Goal: Task Accomplishment & Management: Complete application form

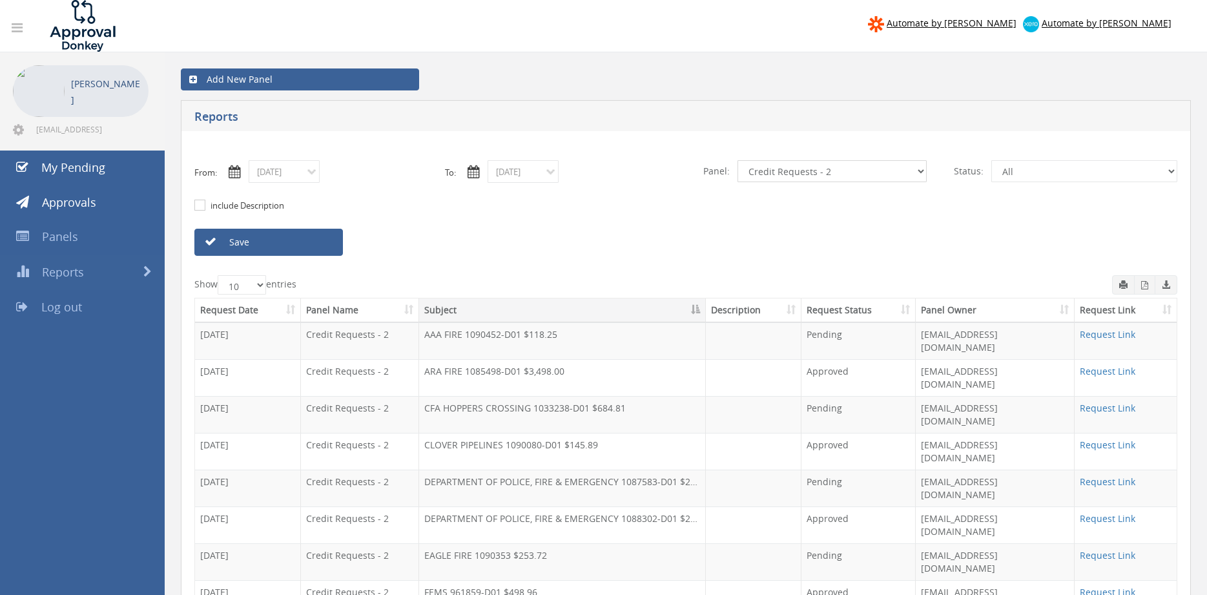
click at [737, 160] on select "All Alarm Credits RG - 3 NZ Utilities Cable and SAI Global NZ Alarms-1 NZ FX Pa…" at bounding box center [831, 171] width 189 height 22
select select "number:9741"
click option "NZ Payables - 2" at bounding box center [0, 0] width 0 height 0
click at [277, 175] on input "[DATE]" at bounding box center [284, 171] width 71 height 23
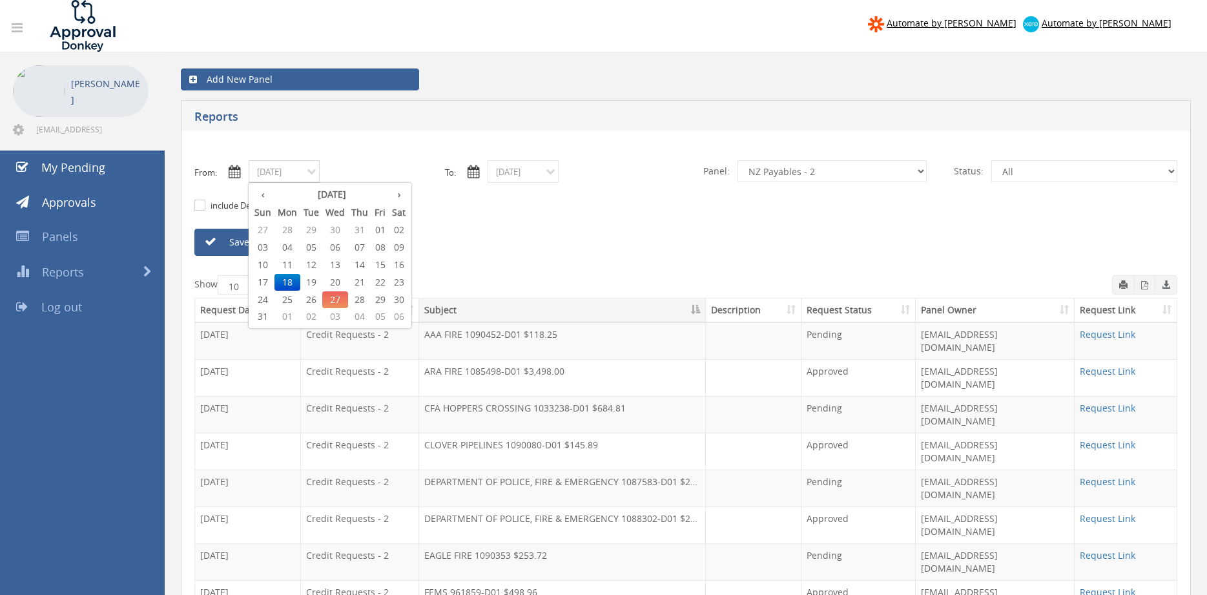
click at [334, 300] on span "27" at bounding box center [335, 299] width 26 height 17
type input "[DATE]"
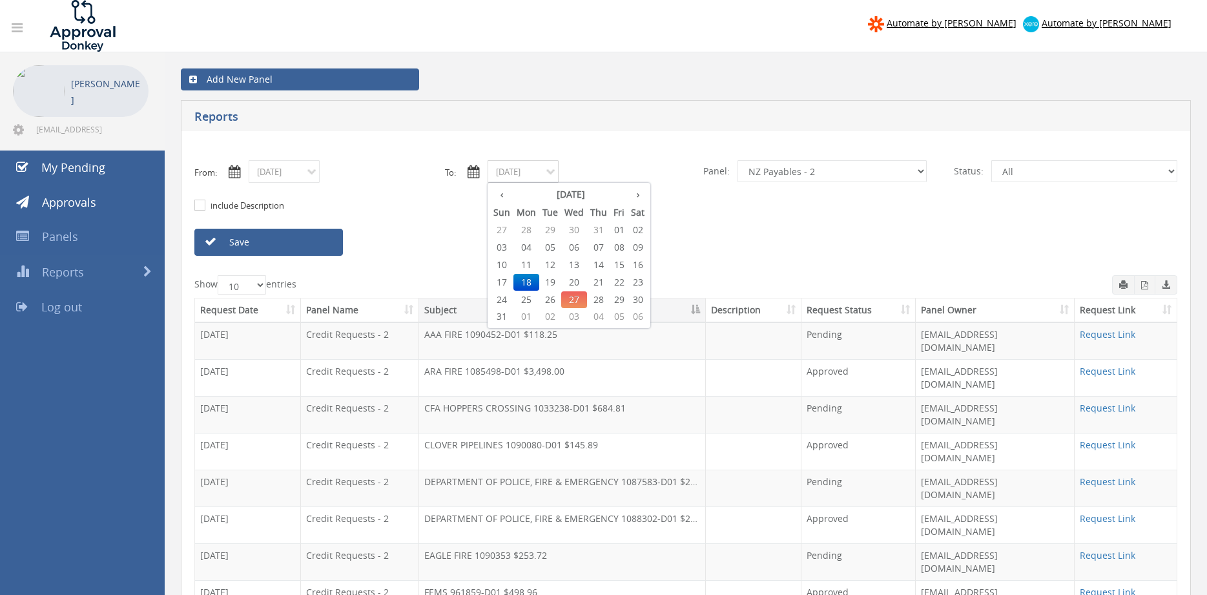
click at [519, 179] on input "[DATE]" at bounding box center [522, 171] width 71 height 23
drag, startPoint x: 578, startPoint y: 296, endPoint x: 526, endPoint y: 286, distance: 52.7
click at [577, 296] on span "27" at bounding box center [574, 299] width 26 height 17
type input "[DATE]"
click at [316, 243] on link "Save" at bounding box center [268, 242] width 149 height 27
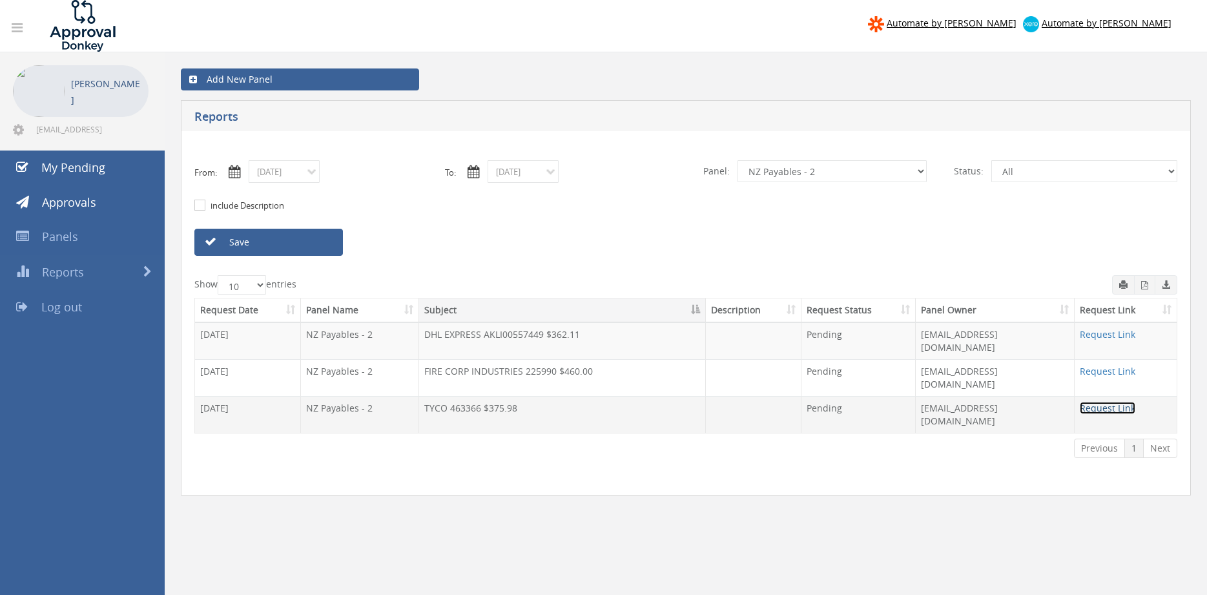
click at [1091, 402] on link "Request Link" at bounding box center [1108, 408] width 56 height 12
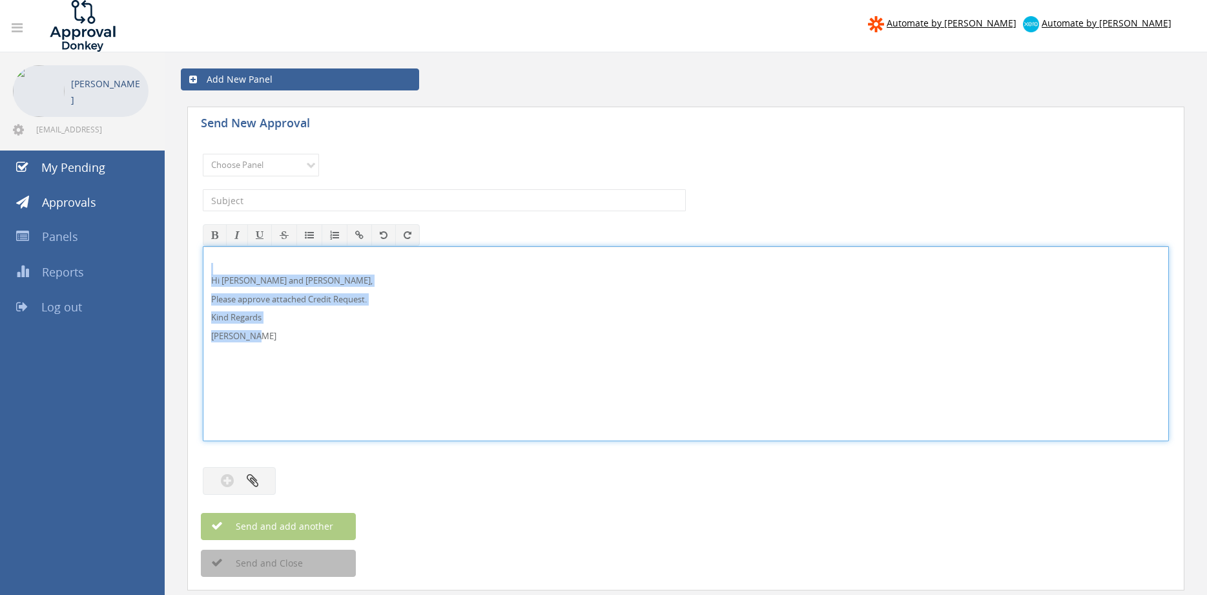
click at [203, 271] on div "Hi [PERSON_NAME] and [PERSON_NAME], Please approve attached Credit Request. Kin…" at bounding box center [686, 343] width 966 height 195
click at [203, 154] on select "Choose Panel Alarm Credits RG - 3 NZ Utilities Cable and SAI Global NZ Alarms-1…" at bounding box center [261, 165] width 116 height 23
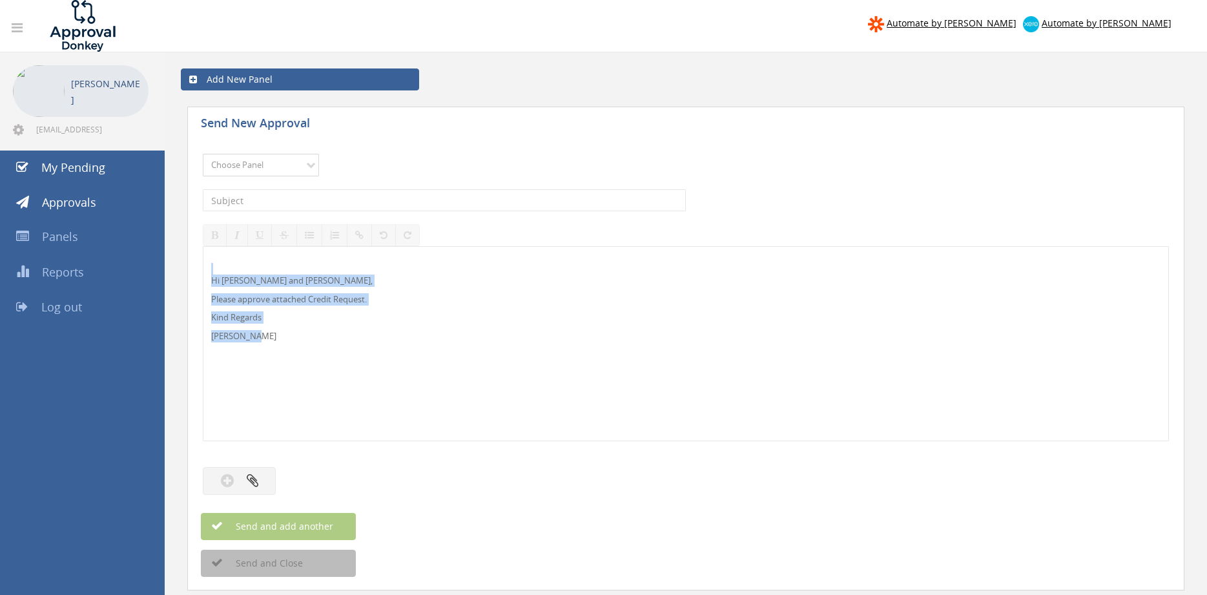
select select "13144"
click option "Alarm Credits RG - 3" at bounding box center [0, 0] width 0 height 0
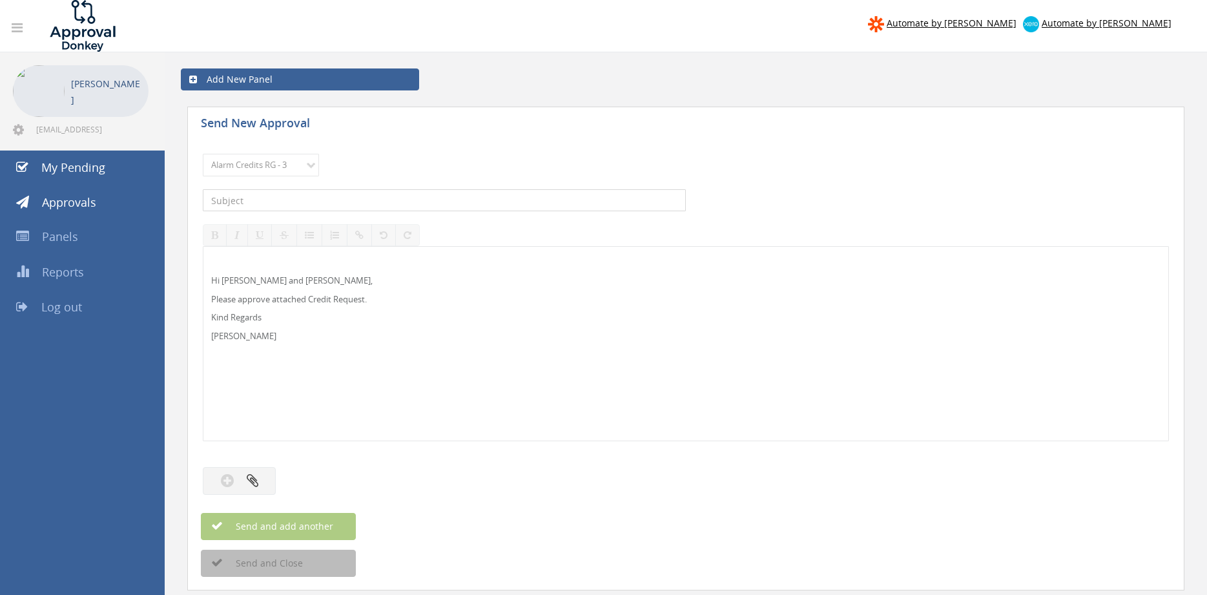
click at [290, 198] on input "text" at bounding box center [444, 200] width 483 height 22
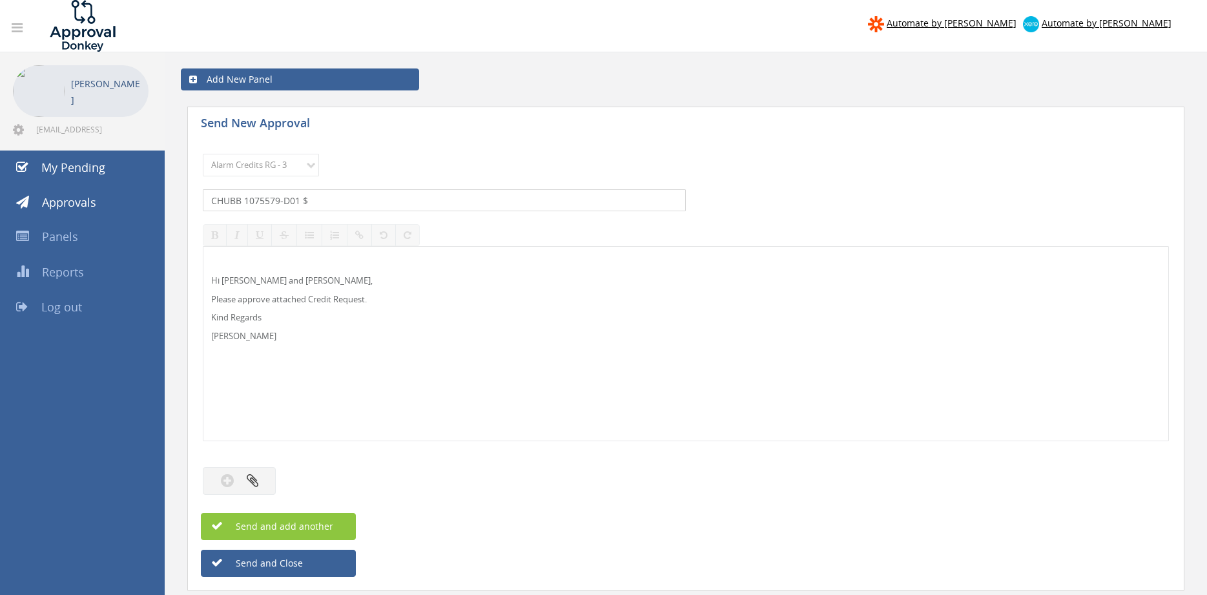
click at [354, 195] on input "CHUBB 1075579-D01 $" at bounding box center [444, 200] width 483 height 22
type input "CHUBB 1075579-D01 $88.67"
click at [251, 474] on icon "button" at bounding box center [253, 480] width 12 height 15
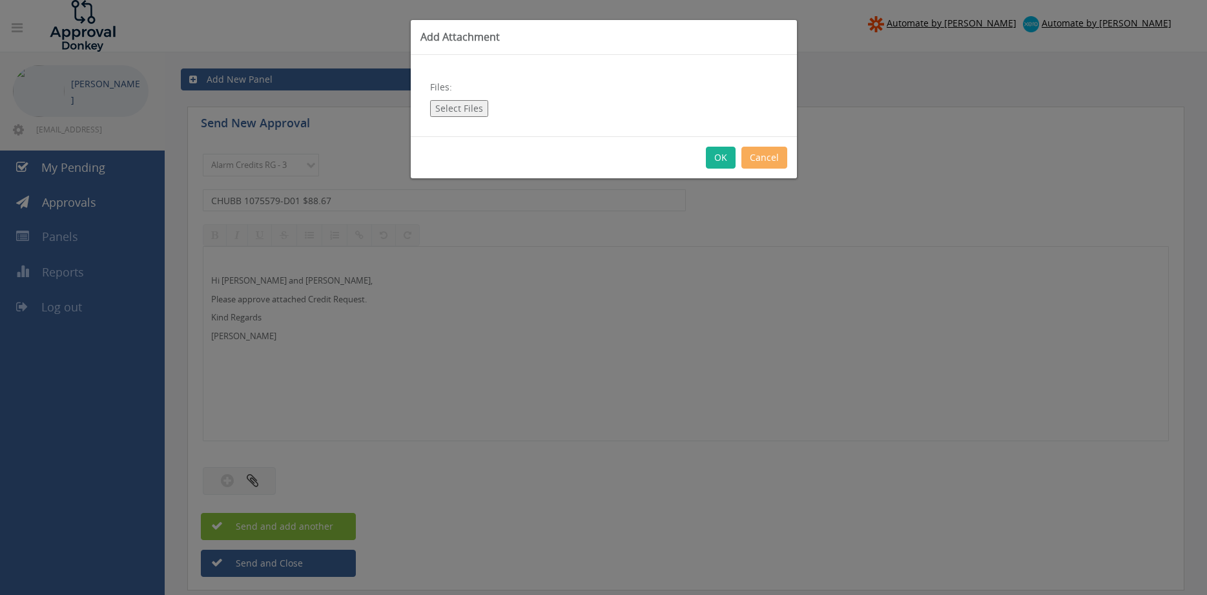
click at [462, 108] on button "Select Files" at bounding box center [459, 108] width 58 height 17
type input "C:\fakepath\Chubb 1075579-D01.pdf"
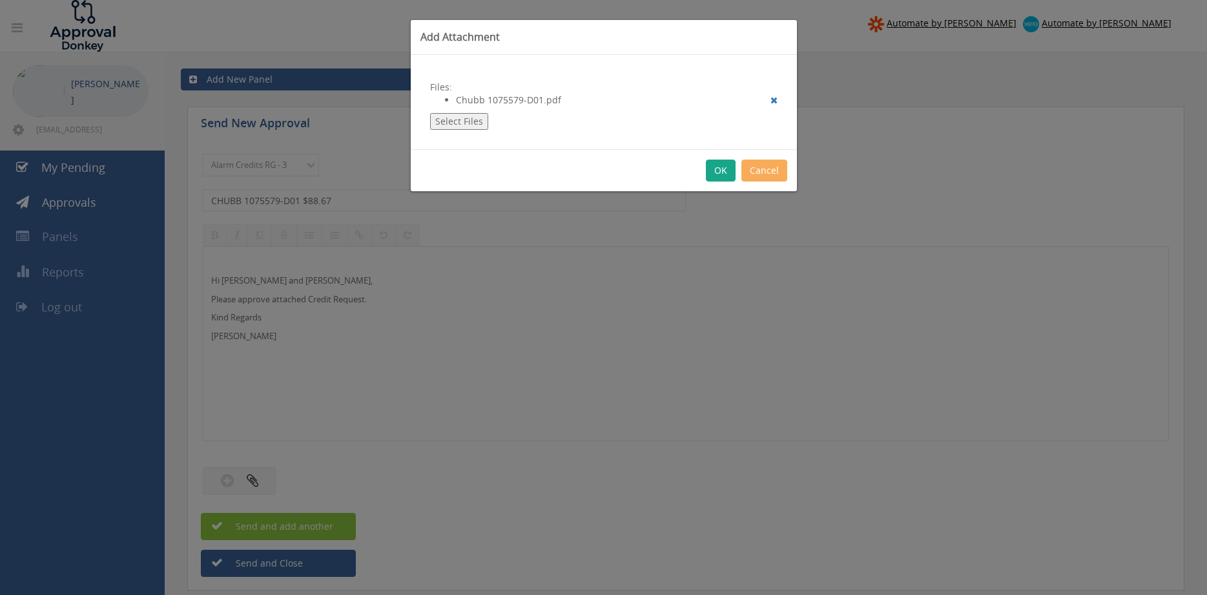
click at [721, 172] on button "OK" at bounding box center [721, 170] width 30 height 22
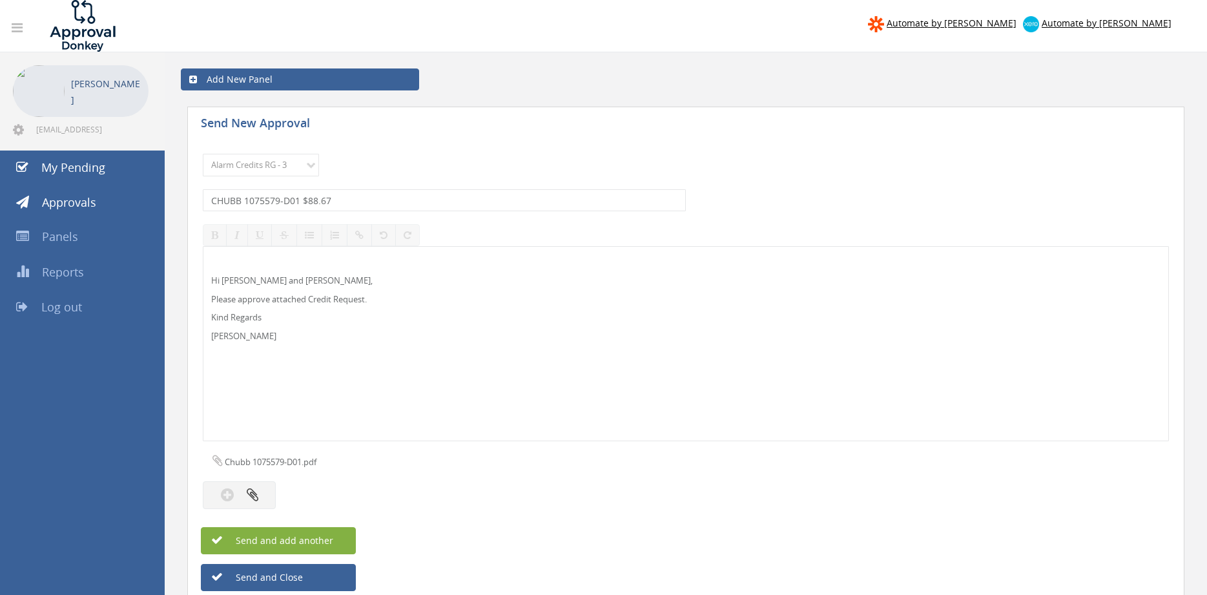
click at [335, 536] on button "Send and add another" at bounding box center [278, 540] width 155 height 27
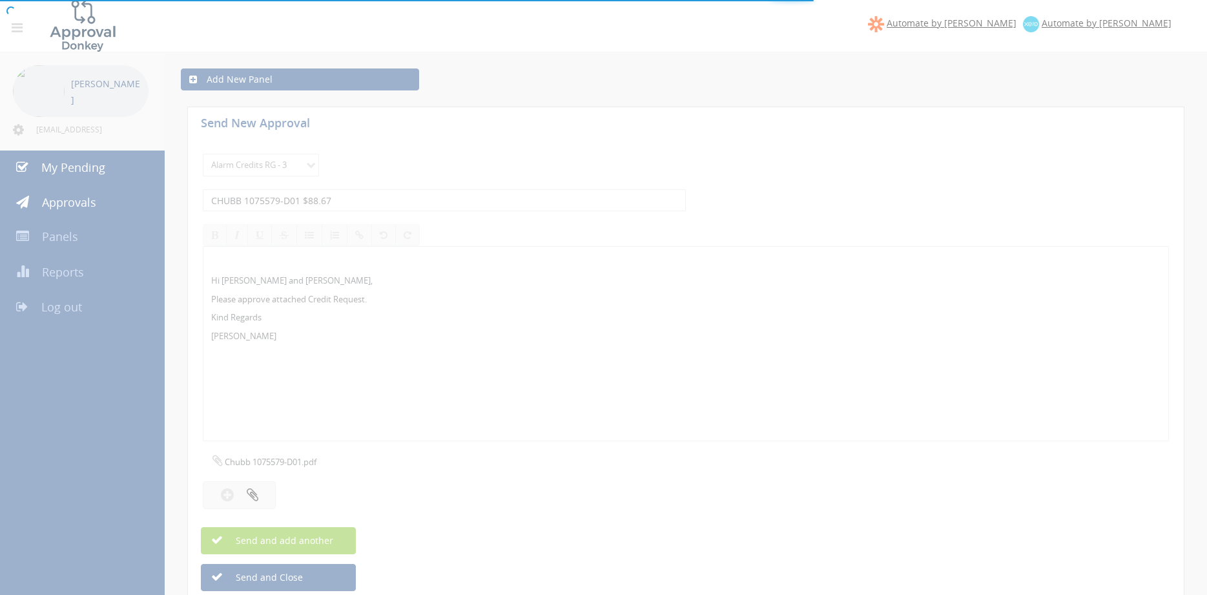
select select
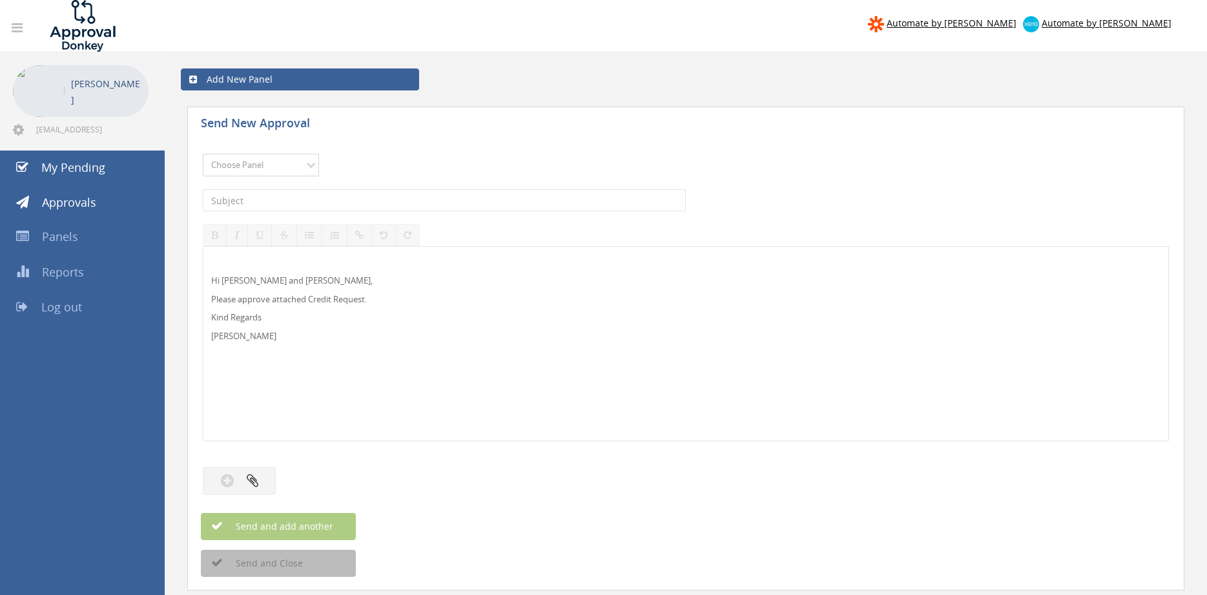
click option "NZ Payables - 2" at bounding box center [0, 0] width 0 height 0
click at [203, 154] on select "Choose Panel Alarm Credits RG - 3 NZ Utilities Cable and SAI Global NZ Alarms-1…" at bounding box center [261, 165] width 116 height 23
click option "Alarm Suppliers - 2" at bounding box center [0, 0] width 0 height 0
click at [203, 154] on select "Choose Panel Alarm Credits RG - 3 NZ Utilities Cable and SAI Global NZ Alarms-1…" at bounding box center [261, 165] width 116 height 23
select select "9739"
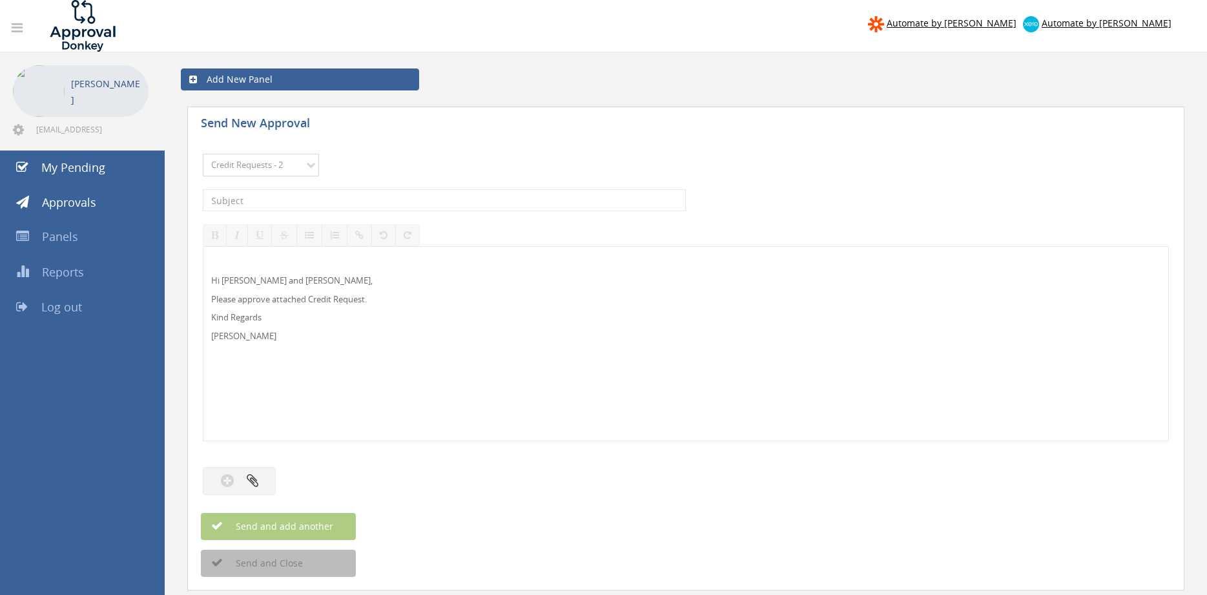
click option "Credit Requests - 2" at bounding box center [0, 0] width 0 height 0
click at [365, 199] on input "text" at bounding box center [444, 200] width 483 height 22
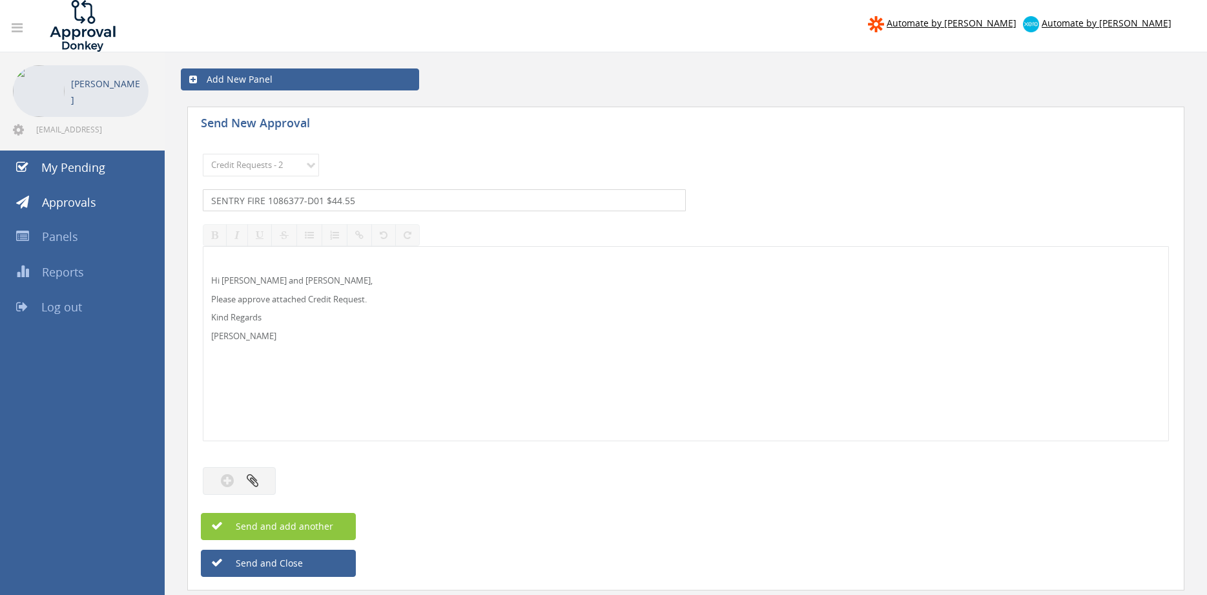
type input "SENTRY FIRE 1086377-D01 $44.55"
click at [240, 282] on p "Hi Lee, Rob and Ben," at bounding box center [685, 280] width 949 height 12
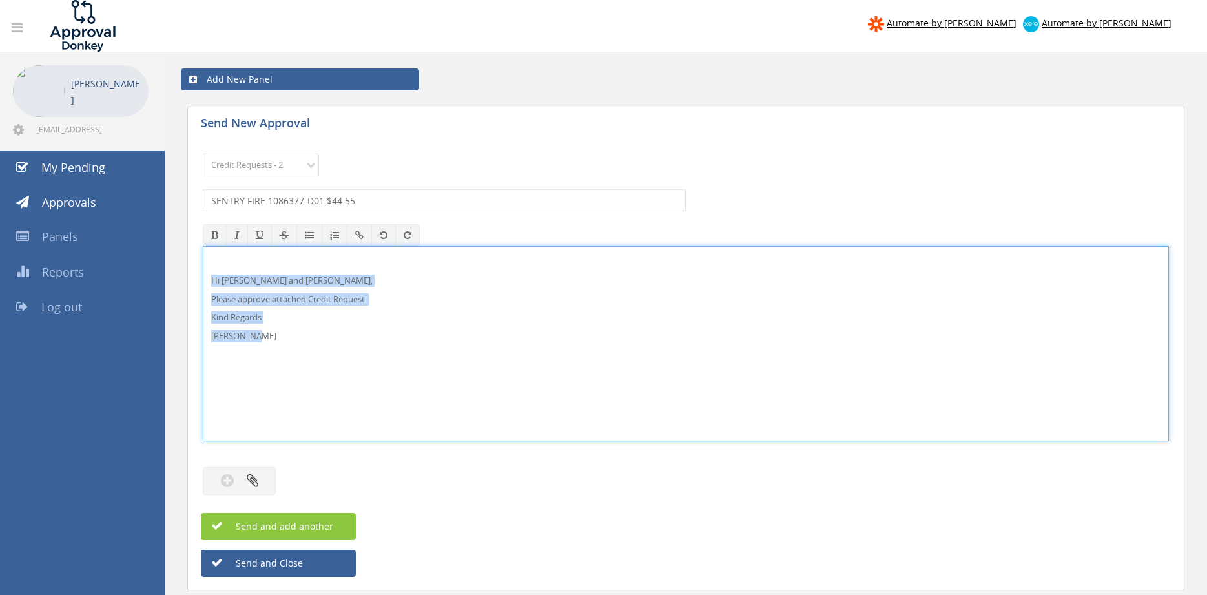
drag, startPoint x: 200, startPoint y: 324, endPoint x: 172, endPoint y: 274, distance: 57.8
click at [203, 274] on div "Hi Lee and Ben, Please approve attached Credit Request. Kind Regards Pam Walker" at bounding box center [686, 343] width 966 height 195
copy div "Hi Lee and Ben, Please approve attached Credit Request. Kind Regards Pam Walker"
click at [260, 473] on button "button" at bounding box center [239, 481] width 73 height 28
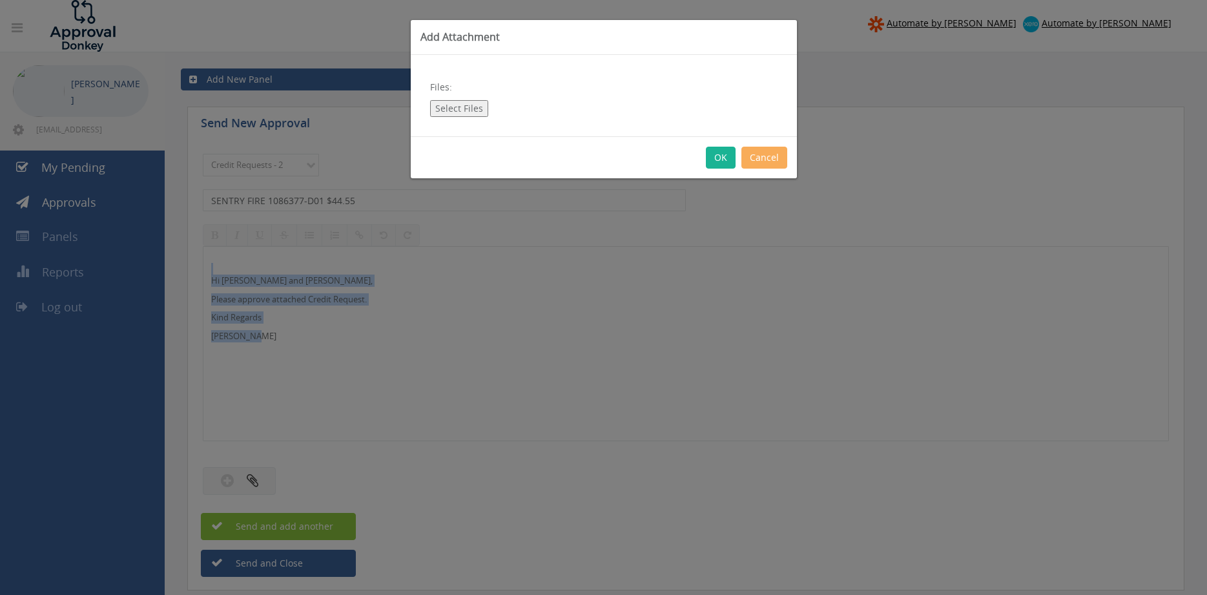
click at [460, 116] on button "Select Files" at bounding box center [459, 108] width 58 height 17
type input "C:\fakepath\SENTRY 1086377-D01.pdf"
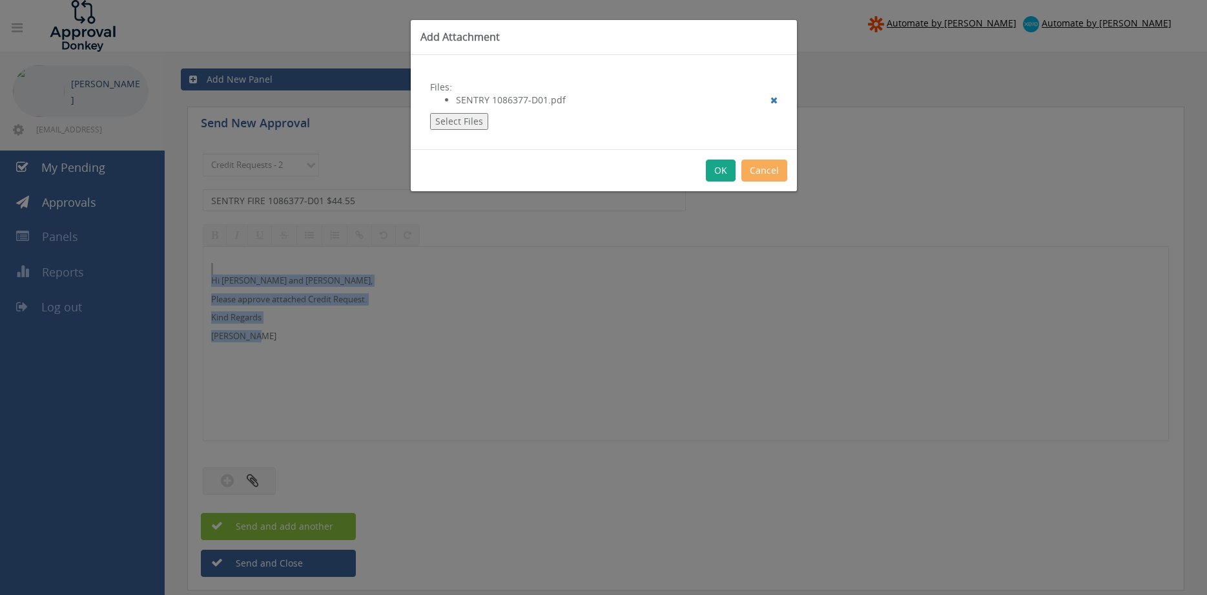
click at [719, 171] on button "OK" at bounding box center [721, 170] width 30 height 22
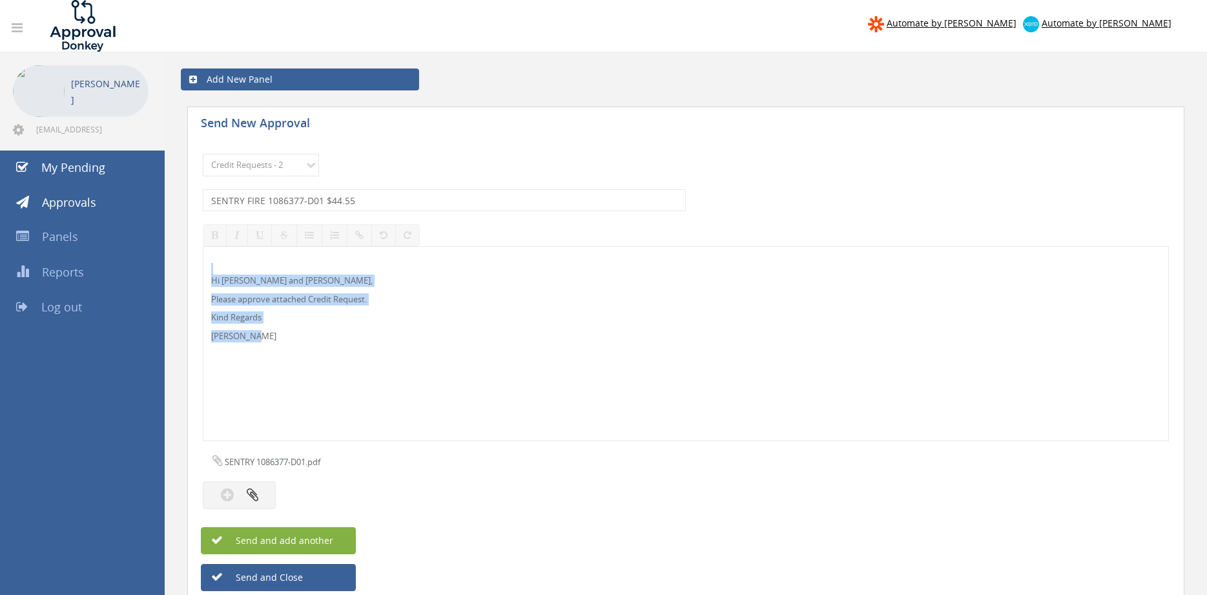
click at [339, 538] on button "Send and add another" at bounding box center [278, 540] width 155 height 27
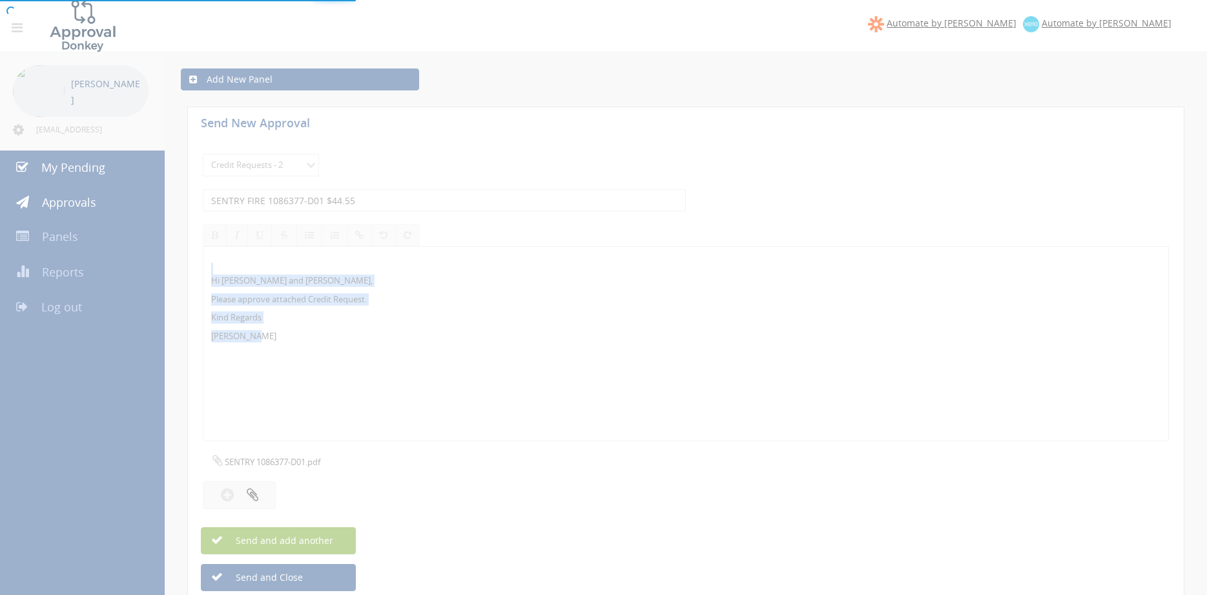
select select
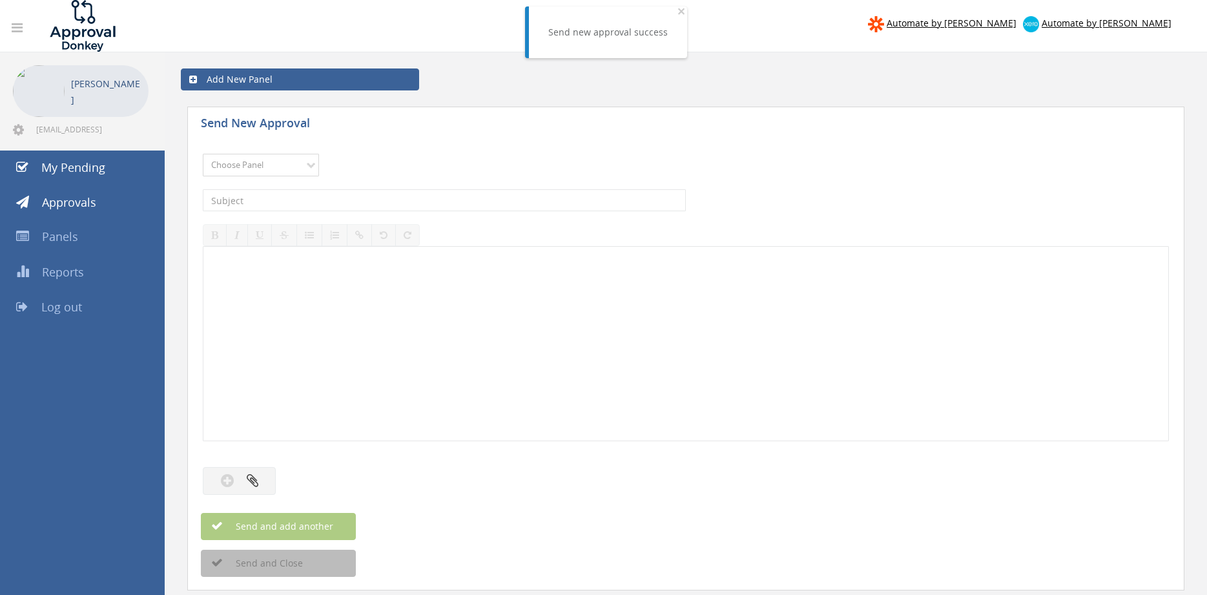
click at [203, 154] on select "Choose Panel Alarm Credits RG - 3 NZ Utilities Cable and SAI Global NZ Alarms-1…" at bounding box center [261, 165] width 116 height 23
select select "9739"
click option "Credit Requests - 2" at bounding box center [0, 0] width 0 height 0
click at [359, 201] on input "text" at bounding box center [444, 200] width 483 height 22
type input "RIVERINA FIRE 1059363-D01 $668.80"
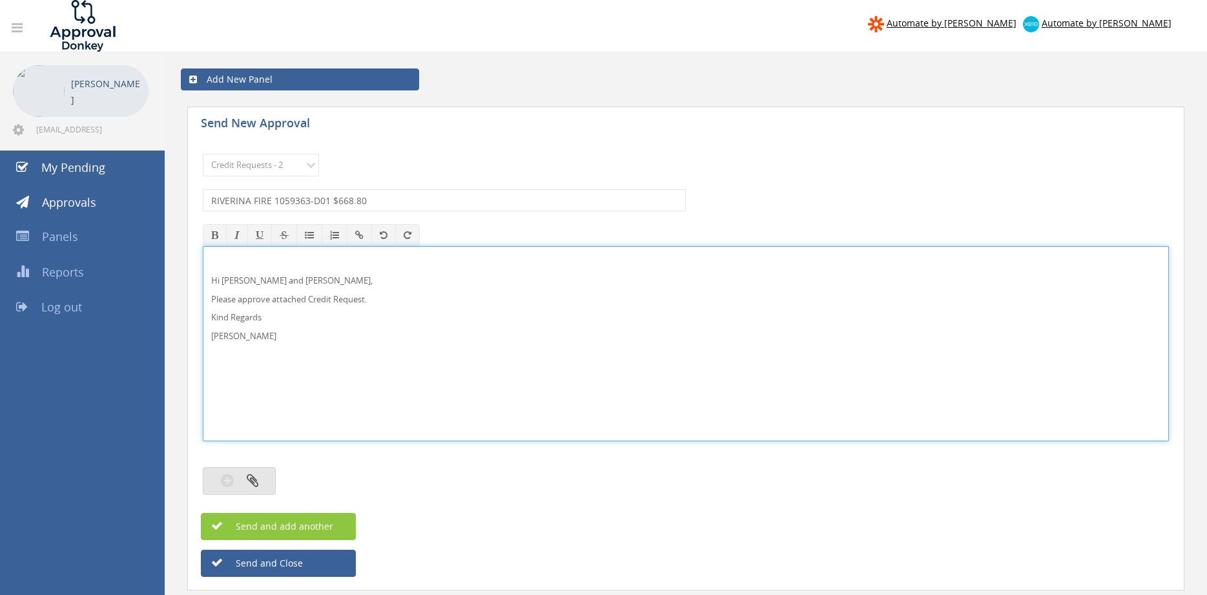
click at [263, 472] on button "button" at bounding box center [239, 481] width 73 height 28
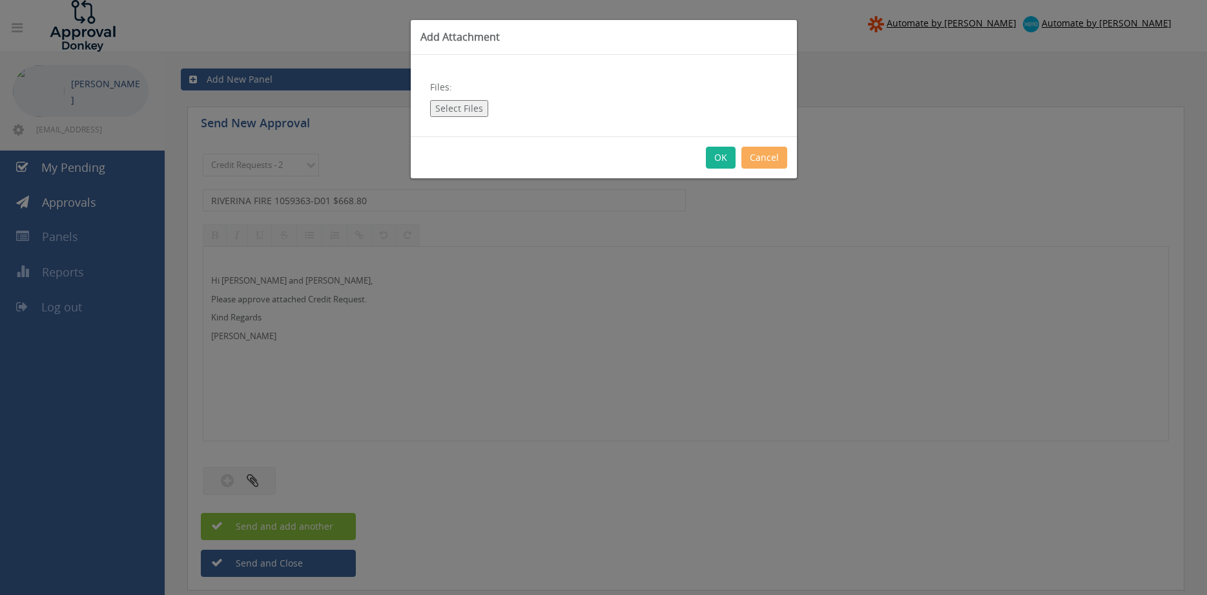
click at [460, 114] on button "Select Files" at bounding box center [459, 108] width 58 height 17
type input "C:\fakepath\RIVERINA FIRE 1059363-D01.pdf"
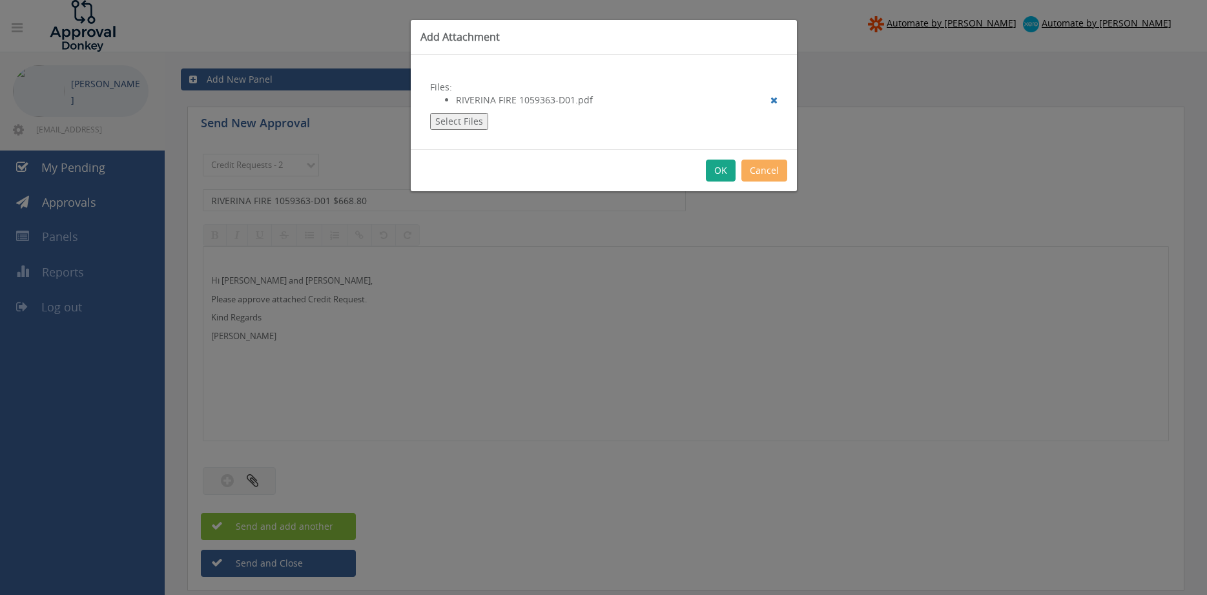
click at [722, 170] on button "OK" at bounding box center [721, 170] width 30 height 22
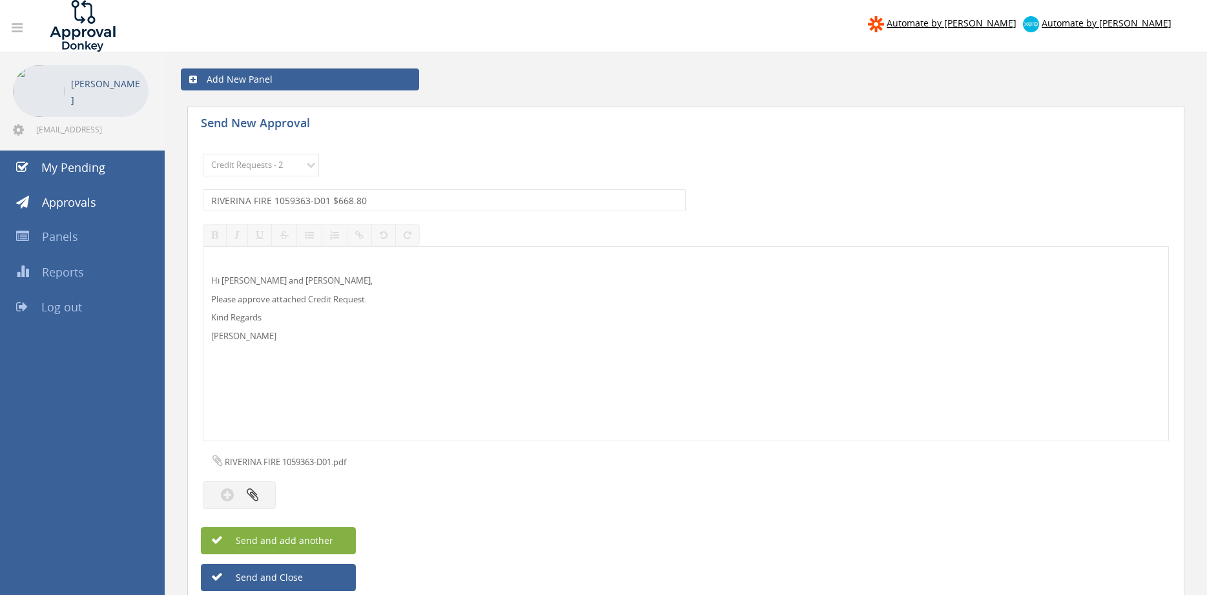
click at [340, 543] on button "Send and add another" at bounding box center [278, 540] width 155 height 27
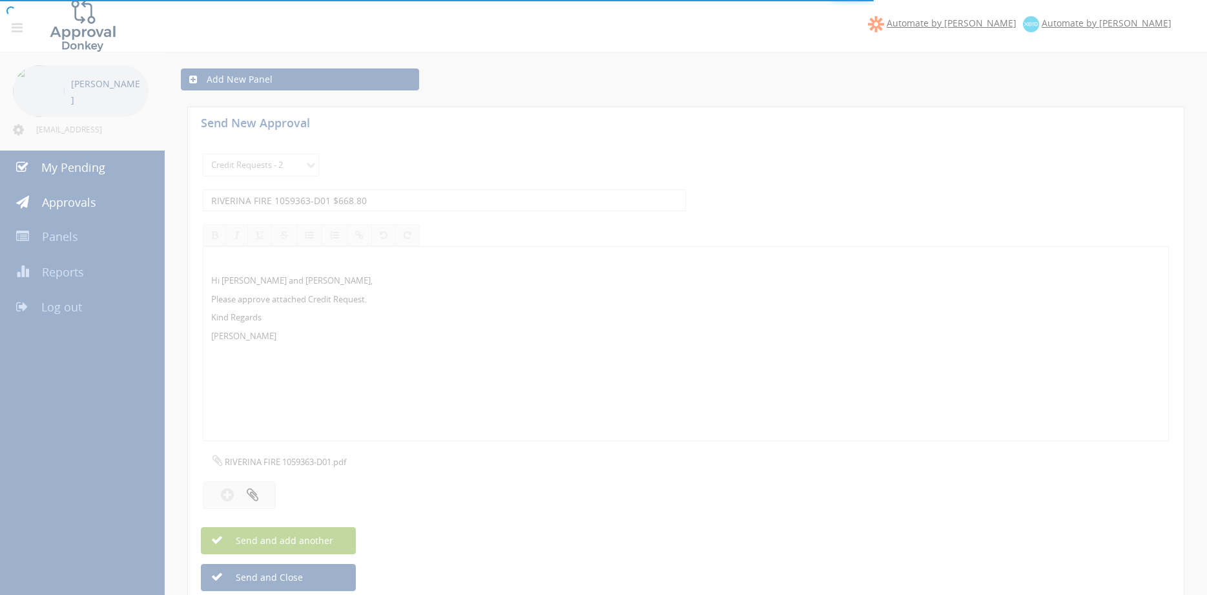
select select
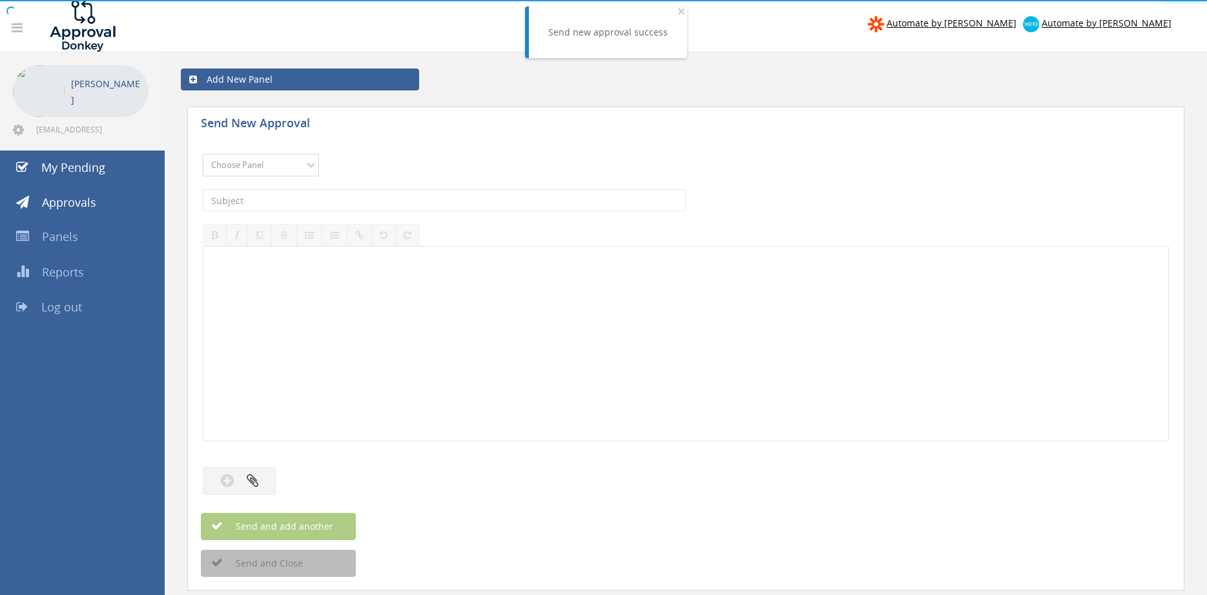
click at [203, 154] on select "Choose Panel Alarm Credits RG - 3 NZ Utilities Cable and SAI Global NZ Alarms-1…" at bounding box center [261, 165] width 116 height 23
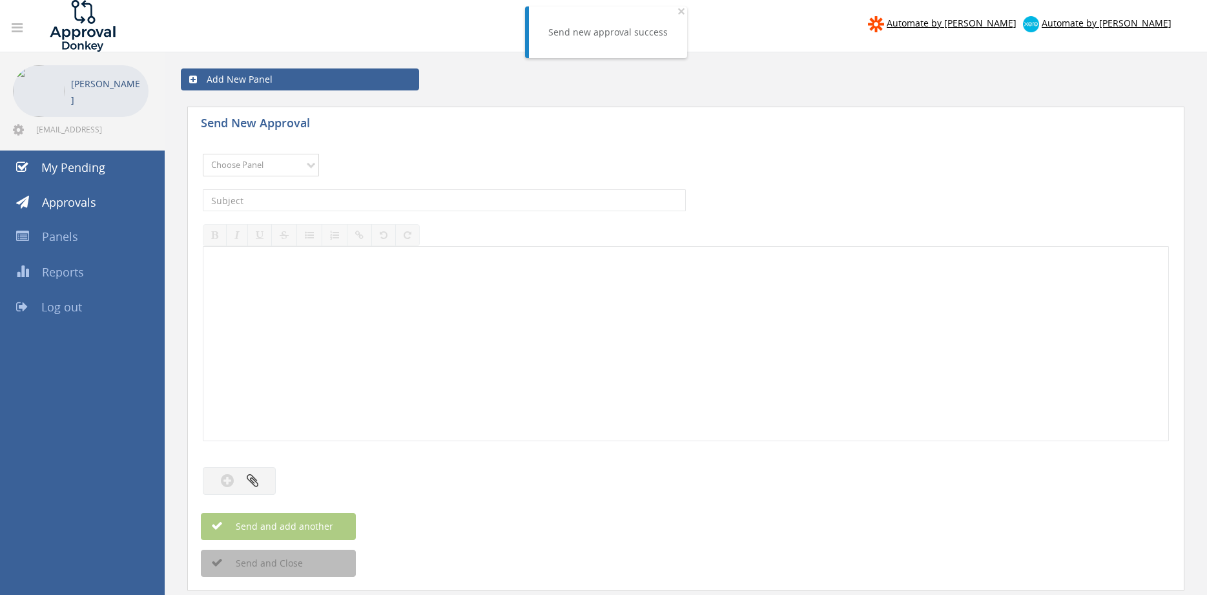
select select "9739"
click option "Credit Requests - 2" at bounding box center [0, 0] width 0 height 0
click at [380, 185] on div "The subject is required." at bounding box center [686, 200] width 966 height 35
click at [378, 202] on input "text" at bounding box center [444, 200] width 483 height 22
type input "F"
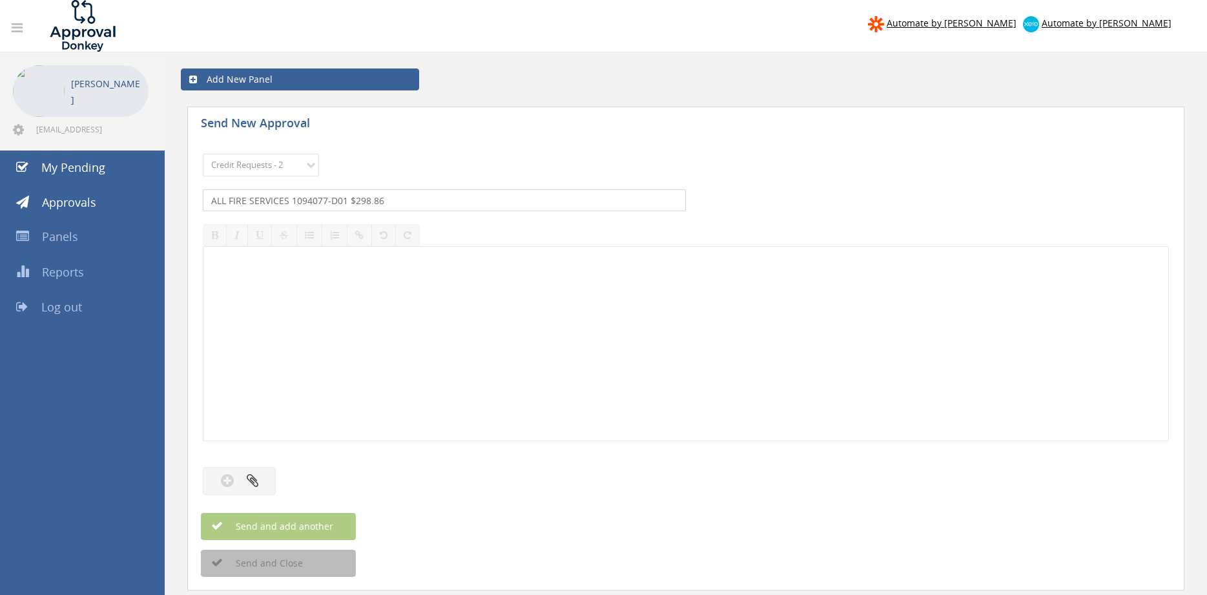
type input "ALL FIRE SERVICES 1094077-D01 $298.86"
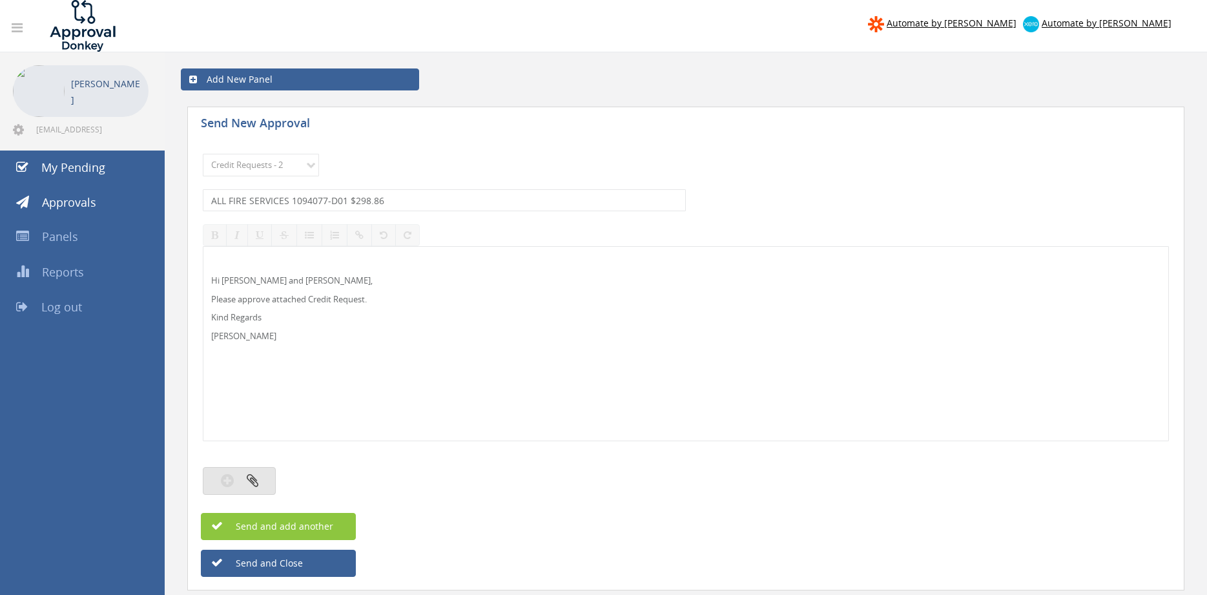
click at [249, 487] on icon "button" at bounding box center [253, 480] width 12 height 15
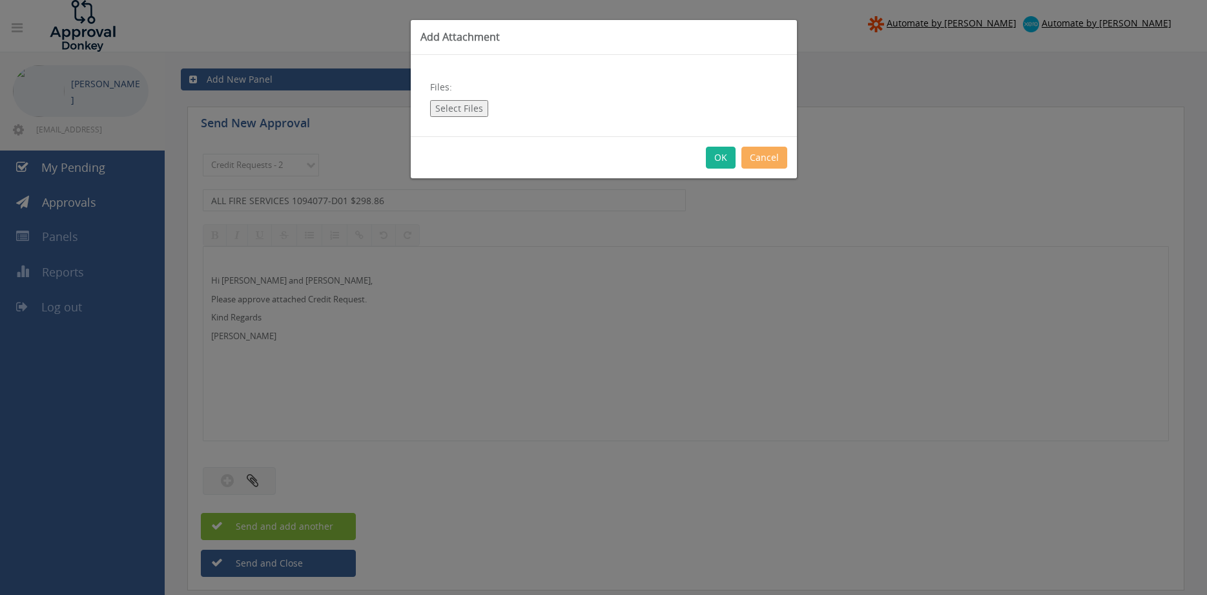
click at [473, 111] on button "Select Files" at bounding box center [459, 108] width 58 height 17
type input "C:\fakepath\1094077 ALL FIRE SERVICES.pdf"
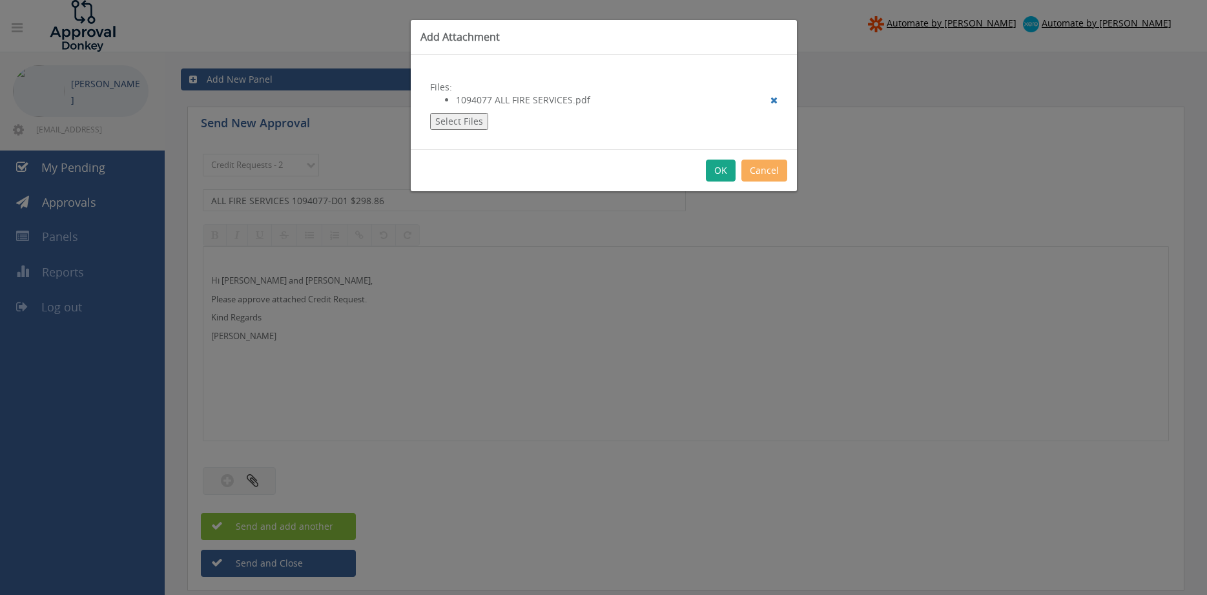
click at [715, 175] on button "OK" at bounding box center [721, 170] width 30 height 22
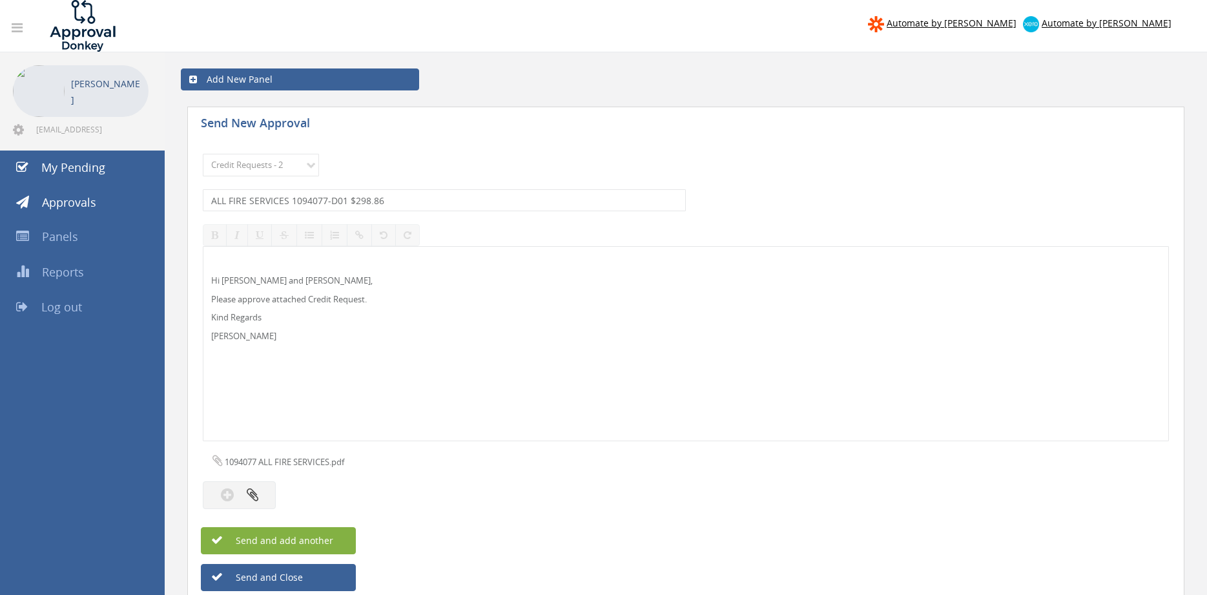
click at [323, 541] on span "Send and add another" at bounding box center [270, 540] width 125 height 12
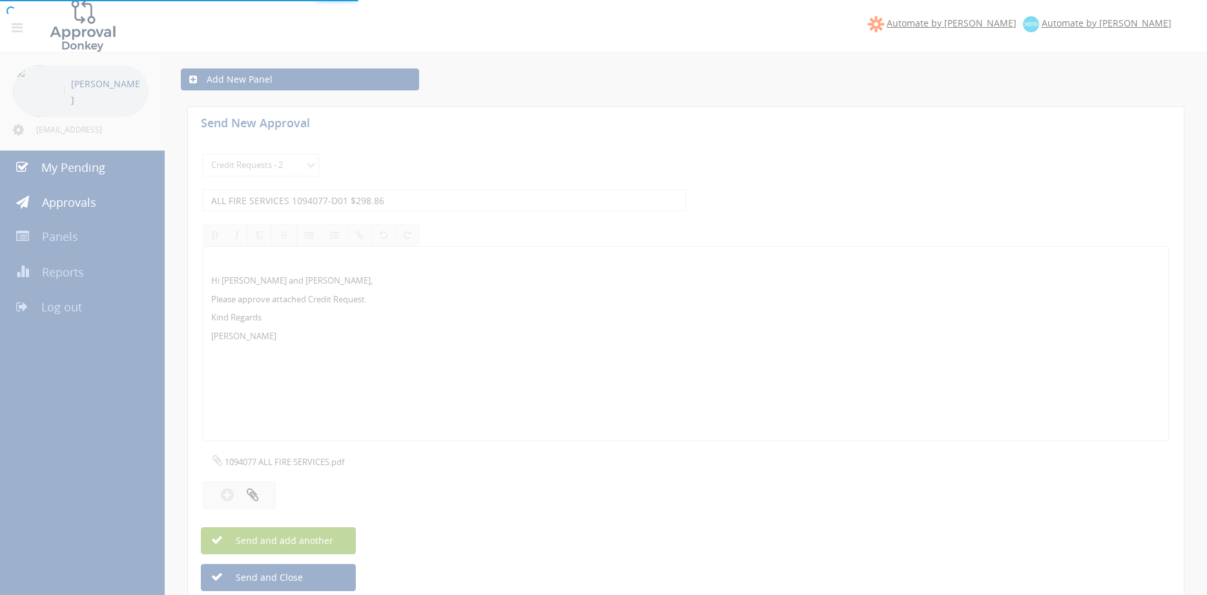
select select
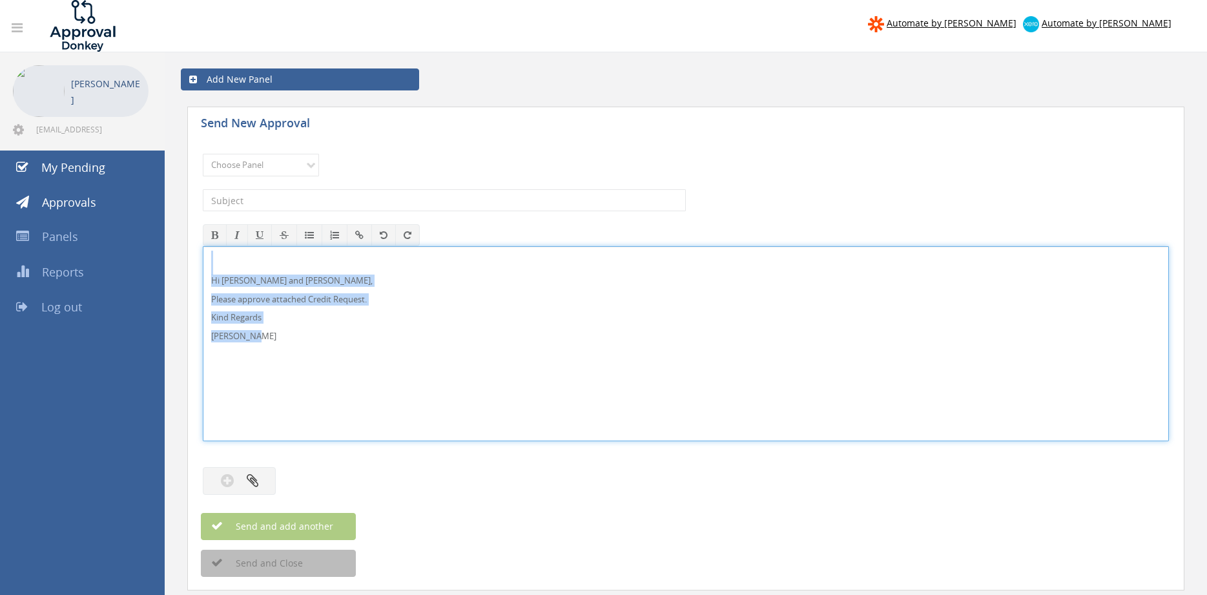
drag, startPoint x: 274, startPoint y: 343, endPoint x: 172, endPoint y: 245, distance: 142.0
click at [203, 246] on div "Hi Lee and Ben, Please approve attached Credit Request. Kind Regards Pam Walker" at bounding box center [686, 343] width 966 height 195
copy div "Hi Lee and Ben, Please approve attached Credit Request. Kind Regards Pam Walker"
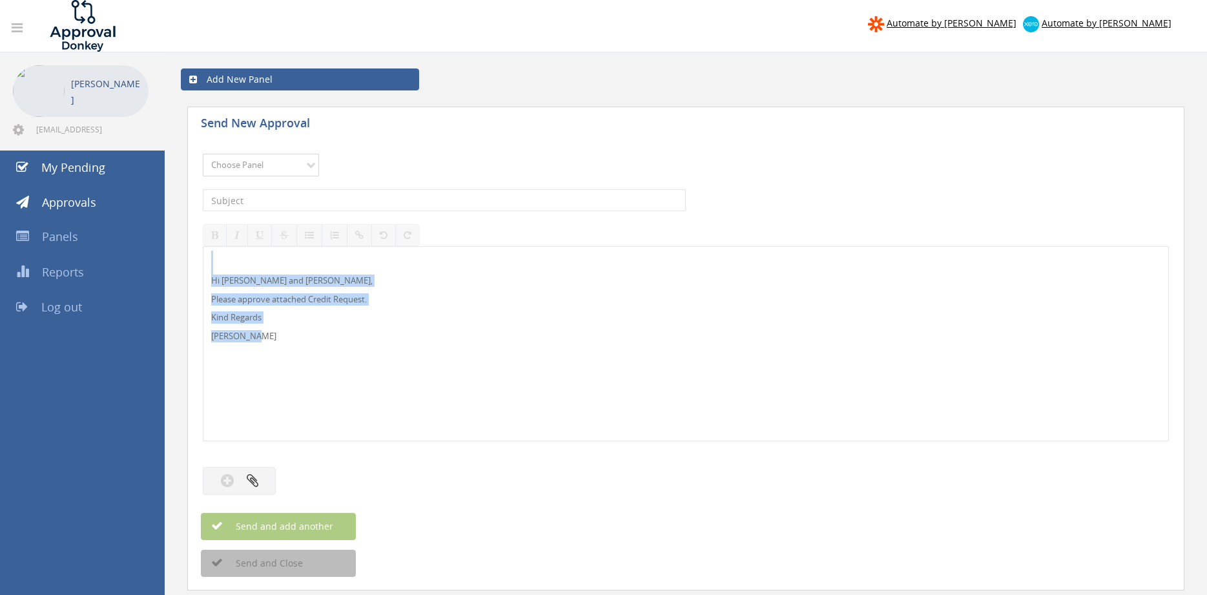
click at [203, 154] on select "Choose Panel Alarm Credits RG - 3 NZ Utilities Cable and SAI Global NZ Alarms-1…" at bounding box center [261, 165] width 116 height 23
select select "9739"
click option "Credit Requests - 2" at bounding box center [0, 0] width 0 height 0
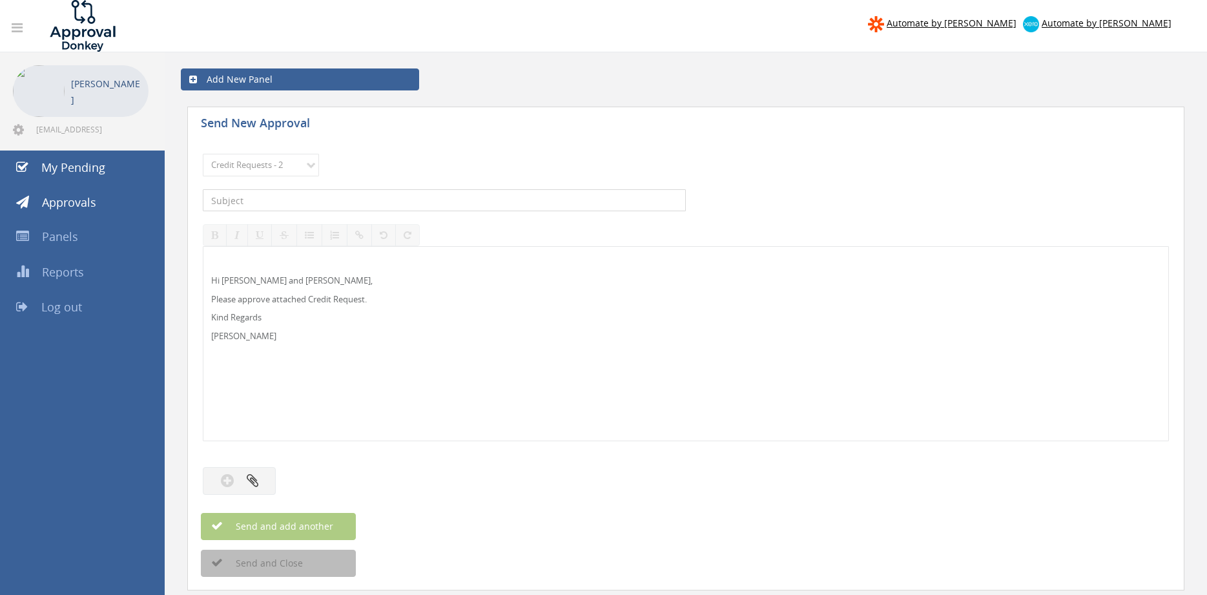
click at [330, 200] on input "text" at bounding box center [444, 200] width 483 height 22
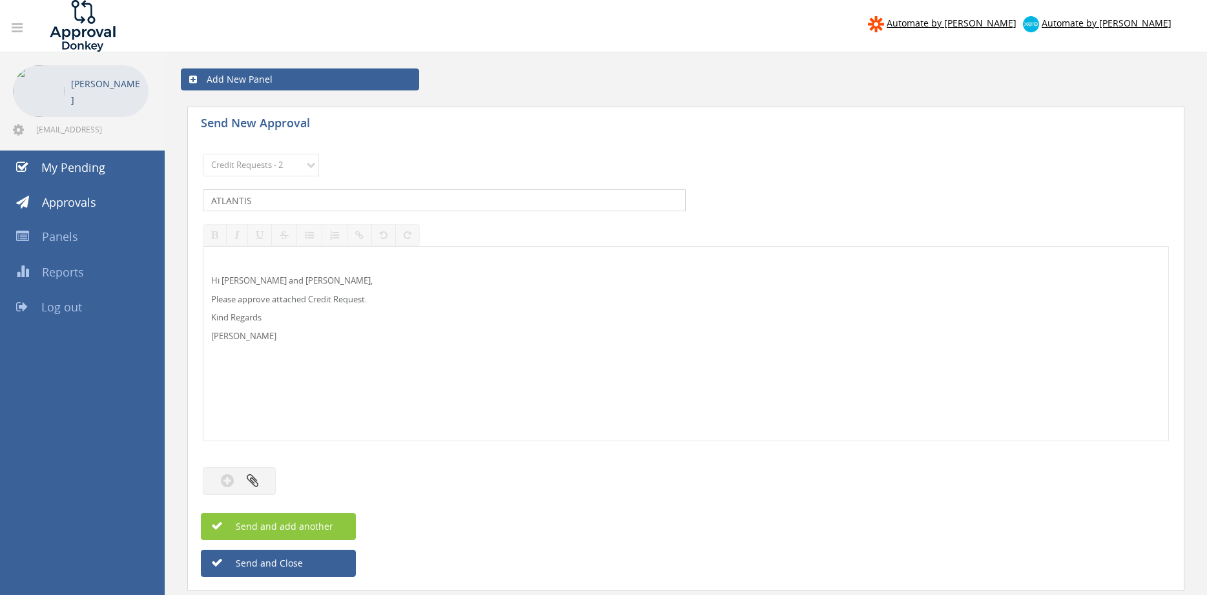
click at [320, 201] on input "ATLANTIS" at bounding box center [444, 200] width 483 height 22
type input "ATLANTIS FIRE 1094786-D01 $1,595.00"
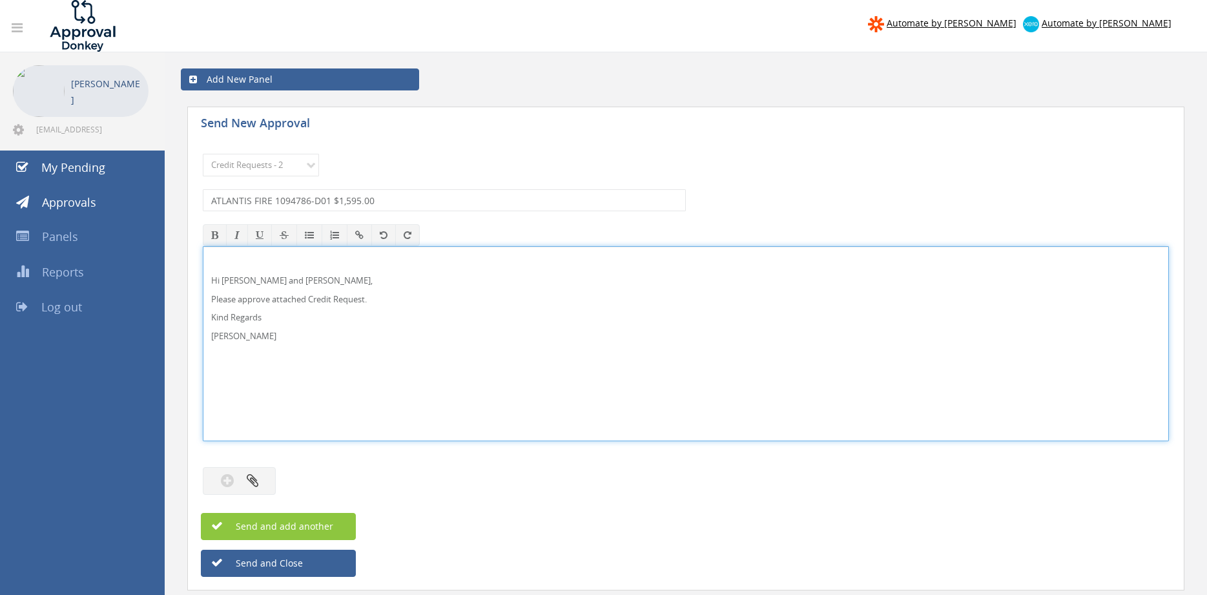
click at [279, 473] on div at bounding box center [244, 481] width 83 height 28
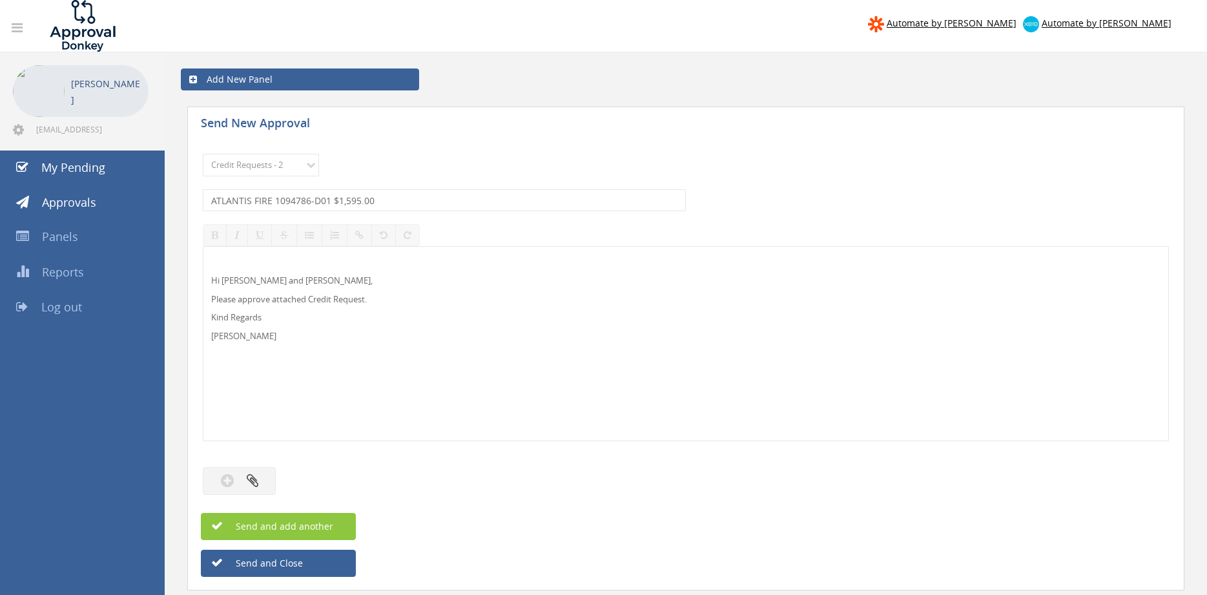
click at [276, 472] on div at bounding box center [244, 481] width 83 height 28
click at [258, 485] on button "button" at bounding box center [239, 481] width 73 height 28
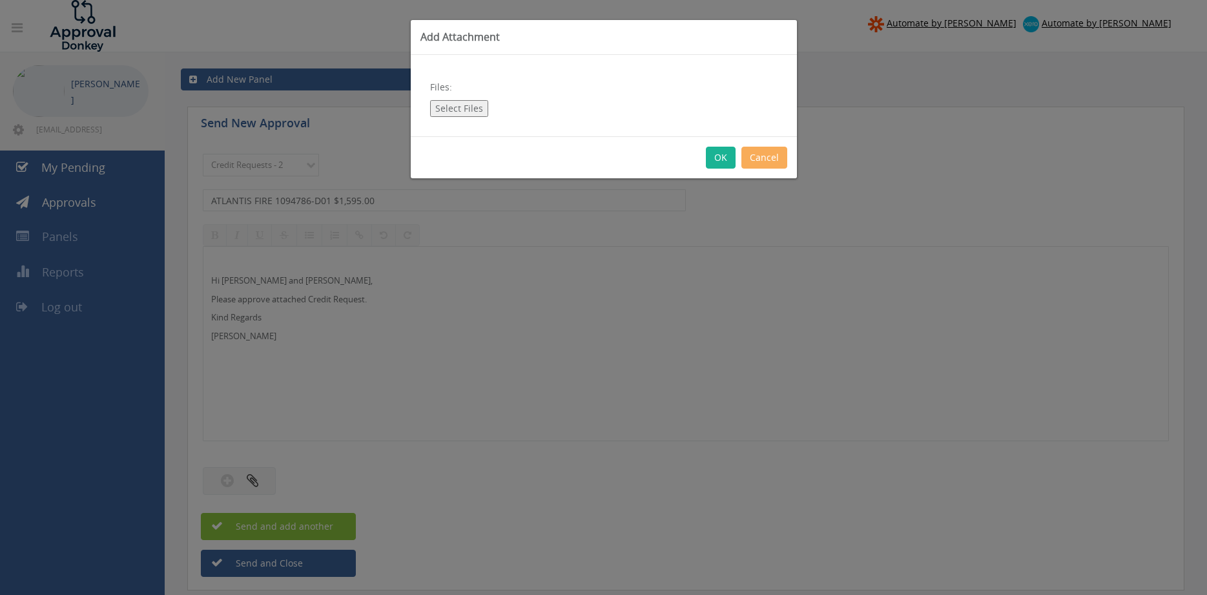
click at [471, 110] on button "Select Files" at bounding box center [459, 108] width 58 height 17
type input "C:\fakepath\ATLANTIS 1094786-D01.pdf"
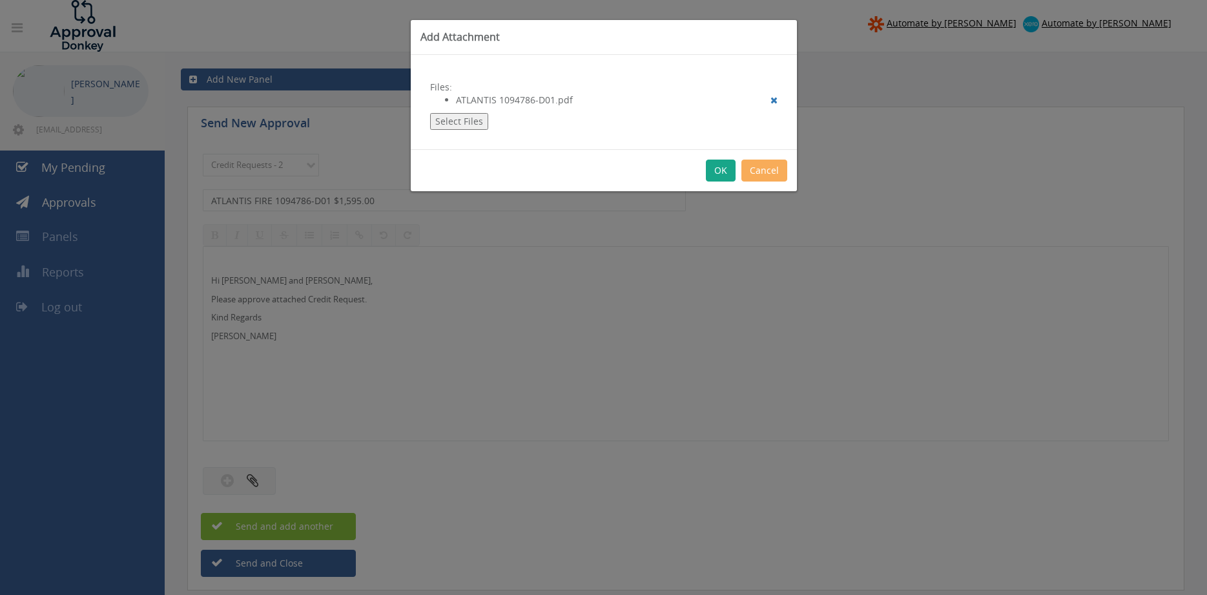
drag, startPoint x: 719, startPoint y: 174, endPoint x: 717, endPoint y: 181, distance: 8.0
click at [719, 173] on button "OK" at bounding box center [721, 170] width 30 height 22
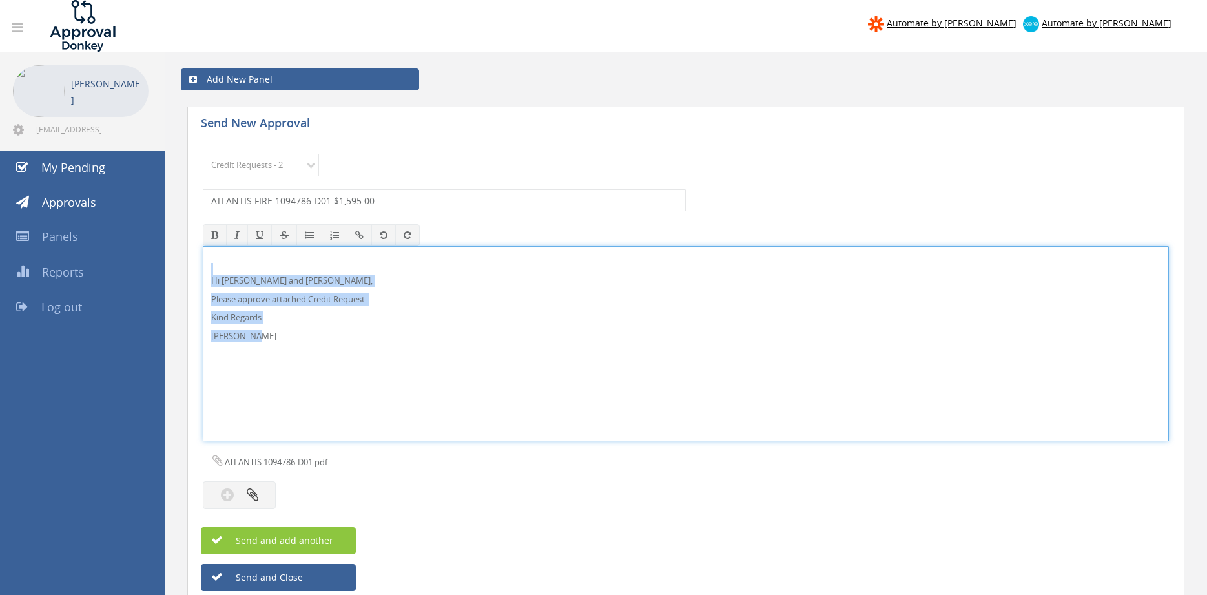
drag, startPoint x: 287, startPoint y: 340, endPoint x: 182, endPoint y: 263, distance: 129.9
click at [203, 264] on div "Hi Lee and Ben, Please approve attached Credit Request. Kind Regards Pam Walker" at bounding box center [686, 343] width 966 height 195
copy div "Hi Lee and Ben, Please approve attached Credit Request. Kind Regards Pam Walker"
click at [296, 543] on span "Send and add another" at bounding box center [270, 540] width 125 height 12
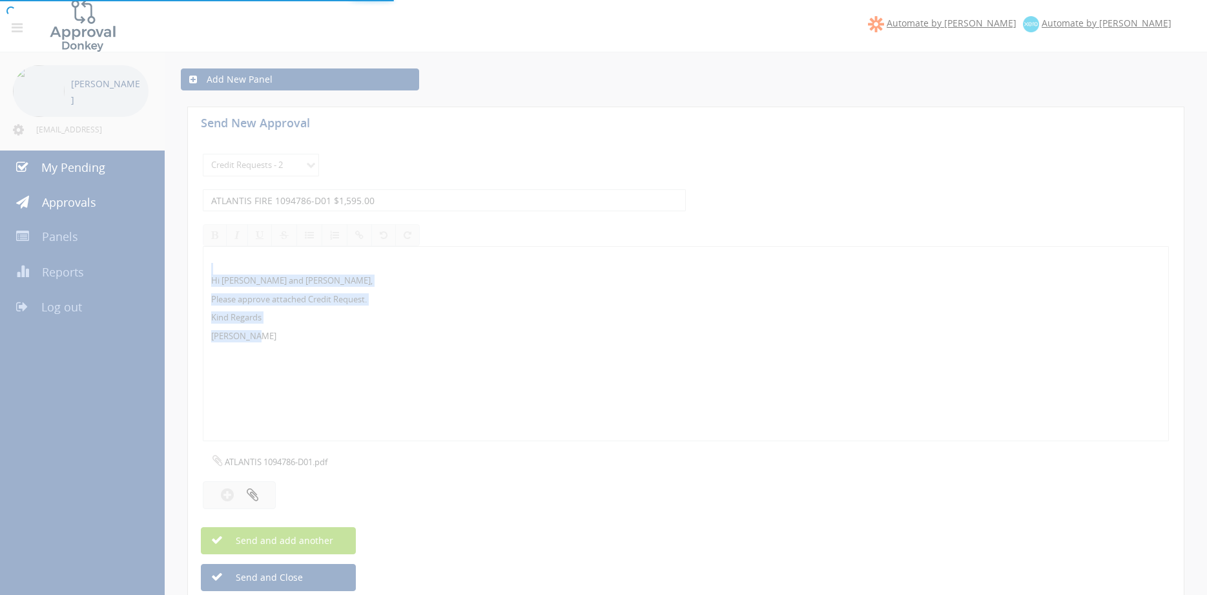
select select
